Goal: Information Seeking & Learning: Learn about a topic

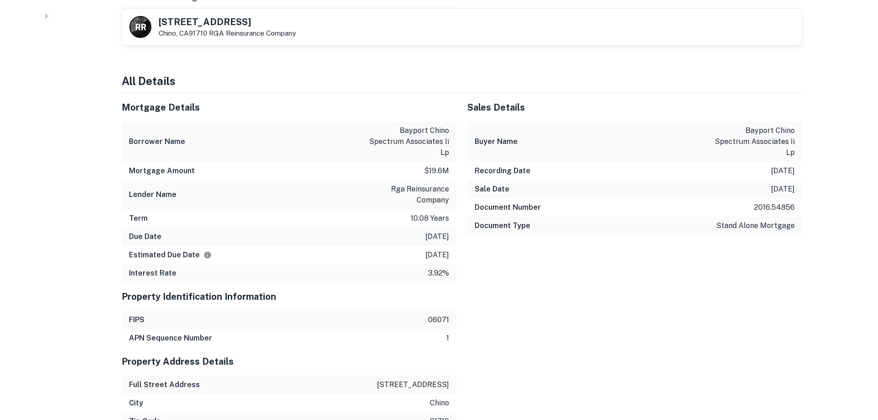
scroll to position [799, 0]
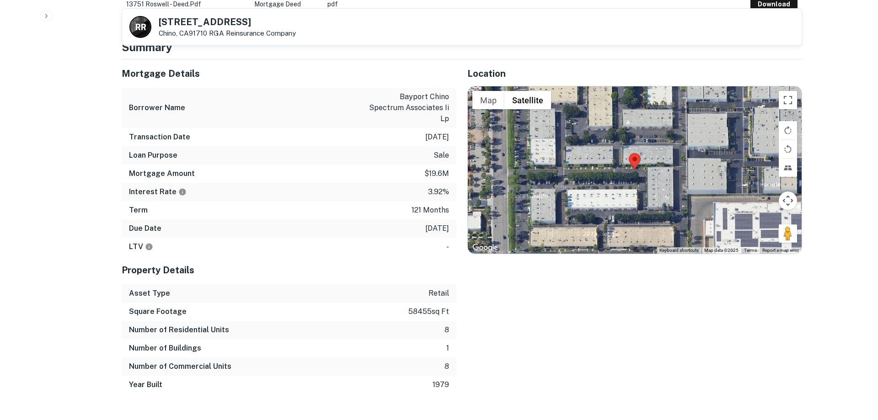
scroll to position [240, 0]
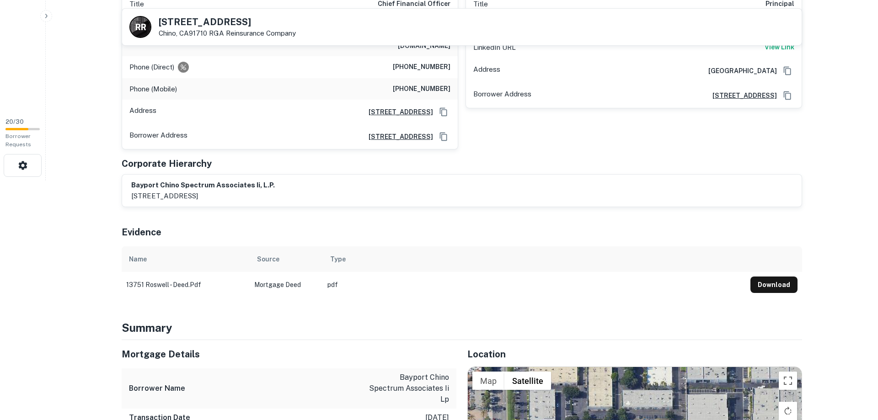
click at [312, 32] on div "R R [STREET_ADDRESS][GEOGRAPHIC_DATA] Reinsurance Company" at bounding box center [461, 27] width 679 height 37
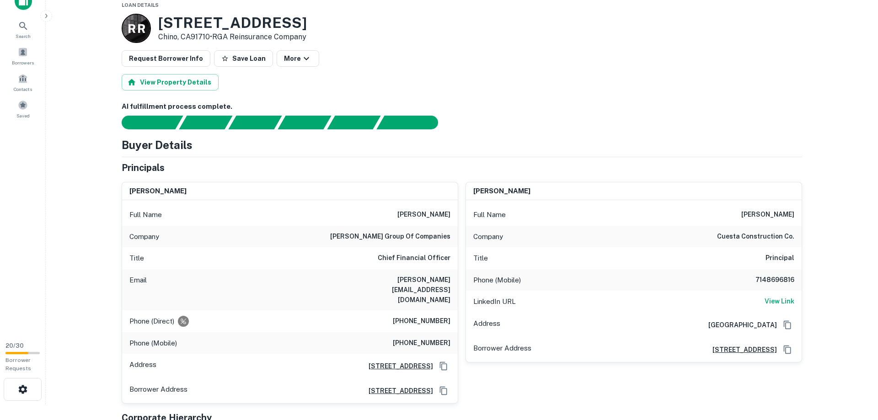
scroll to position [0, 0]
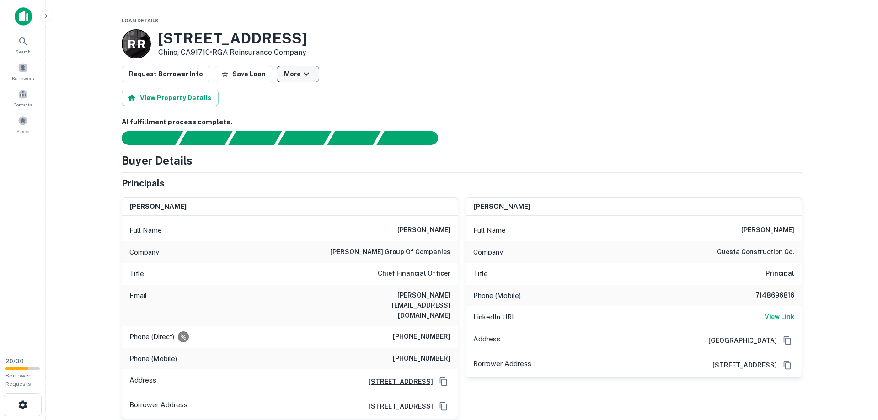
click at [277, 80] on button "More" at bounding box center [298, 74] width 43 height 16
click at [452, 79] on div at bounding box center [439, 210] width 878 height 420
click at [193, 102] on button "View Property Details" at bounding box center [170, 98] width 97 height 16
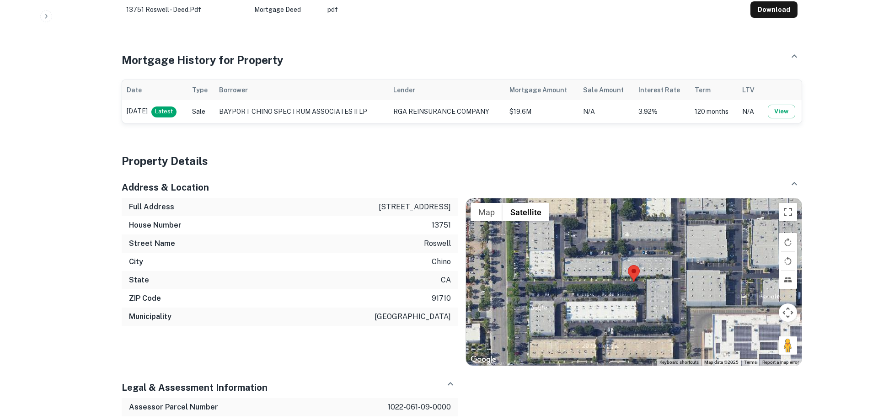
scroll to position [560, 0]
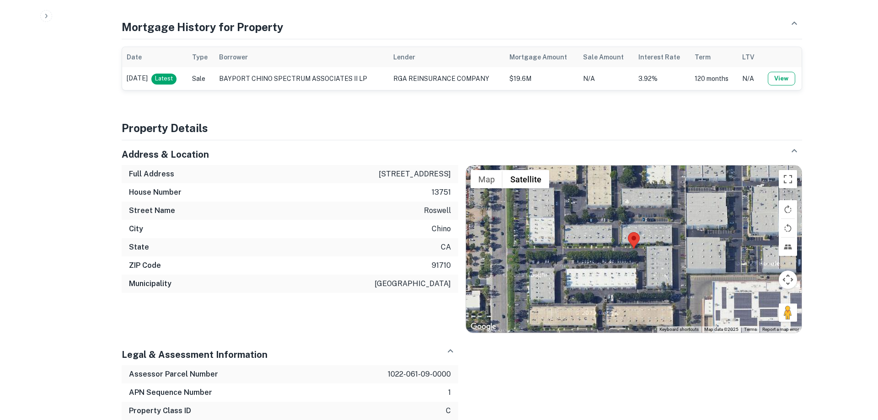
click at [781, 72] on button "View" at bounding box center [781, 79] width 27 height 14
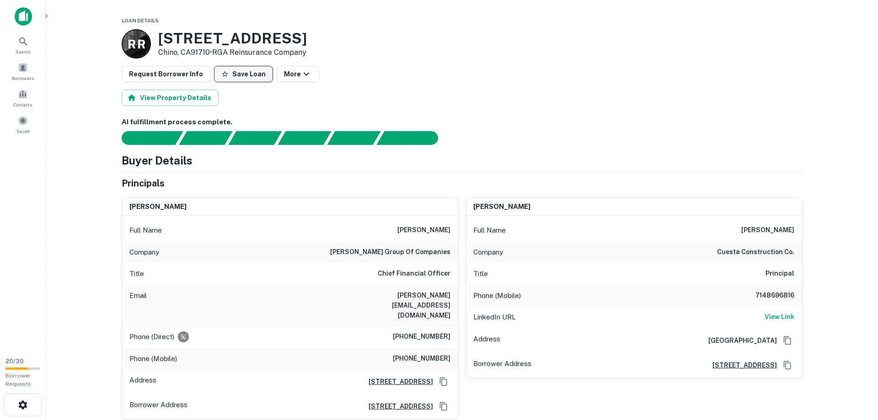
click at [233, 76] on button "Save Loan" at bounding box center [243, 74] width 59 height 16
drag, startPoint x: 124, startPoint y: 203, endPoint x: 796, endPoint y: 370, distance: 691.8
click at [458, 370] on div "[PERSON_NAME] Full Name [PERSON_NAME] Company [PERSON_NAME] group of companies …" at bounding box center [290, 309] width 337 height 222
copy div "Borrower Address [STREET_ADDRESS]"
click at [751, 93] on div "View Property Details" at bounding box center [462, 98] width 680 height 16
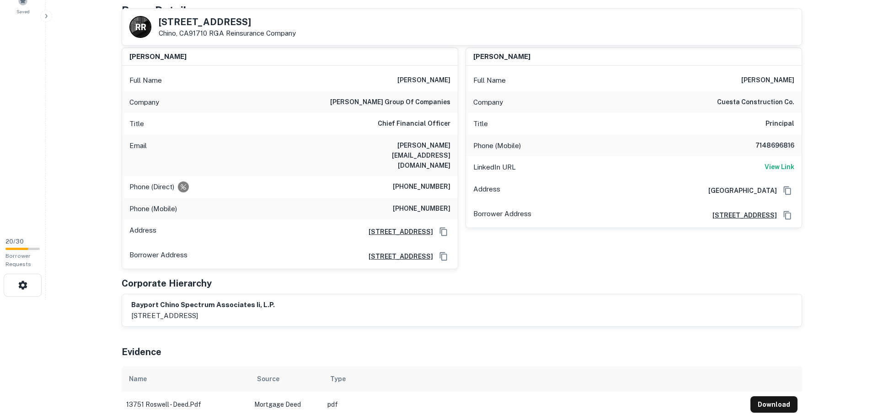
scroll to position [53, 0]
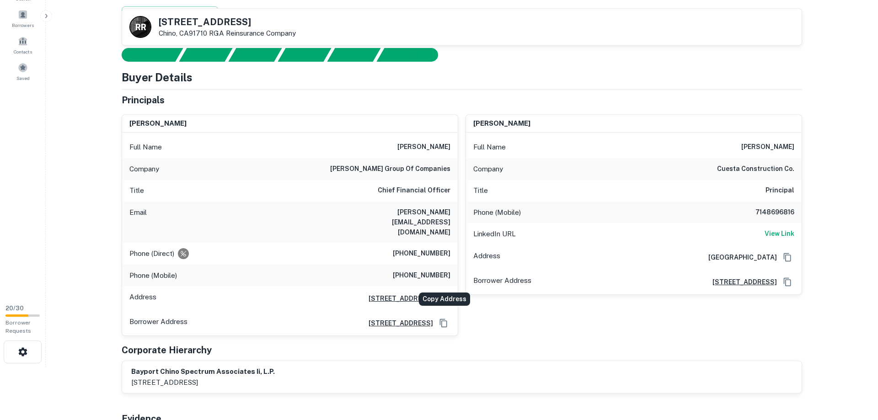
click at [446, 294] on icon "Copy Address" at bounding box center [443, 298] width 7 height 8
click at [841, 308] on main "R R [STREET_ADDRESS][GEOGRAPHIC_DATA] Reinsurance Company View Property Details…" at bounding box center [462, 157] width 832 height 420
click at [273, 90] on div "Buyer Details Principals [PERSON_NAME] Full Name [PERSON_NAME] Company [PERSON_…" at bounding box center [462, 231] width 680 height 325
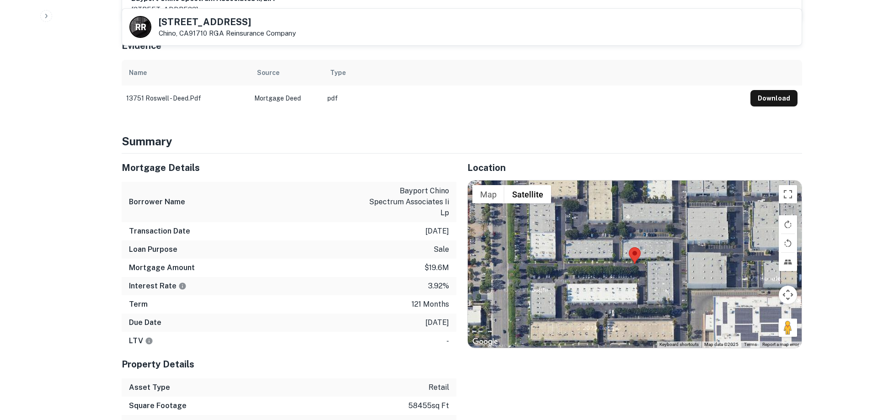
scroll to position [0, 0]
